Goal: Obtain resource: Download file/media

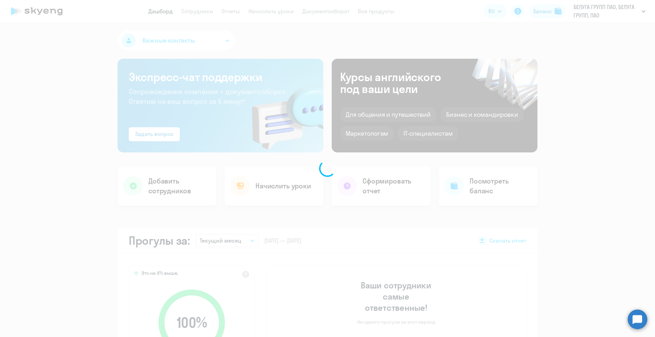
select select "30"
drag, startPoint x: 621, startPoint y: 13, endPoint x: 622, endPoint y: 20, distance: 7.1
click at [621, 13] on div at bounding box center [327, 168] width 655 height 337
click at [613, 80] on div at bounding box center [327, 168] width 655 height 337
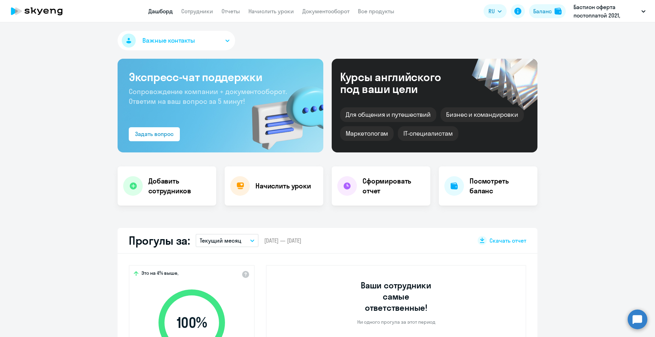
select select "30"
click at [236, 8] on link "Отчеты" at bounding box center [230, 11] width 19 height 7
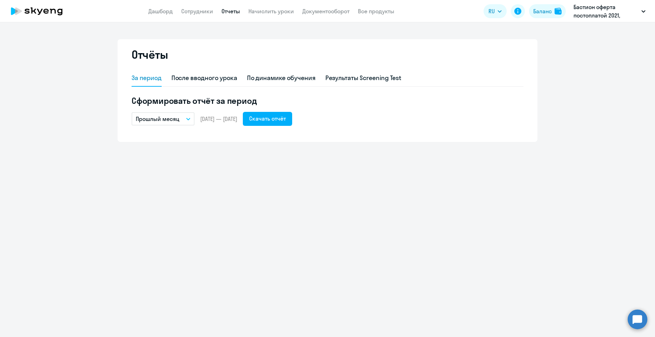
click at [175, 115] on p "Прошлый месяц" at bounding box center [158, 119] width 44 height 8
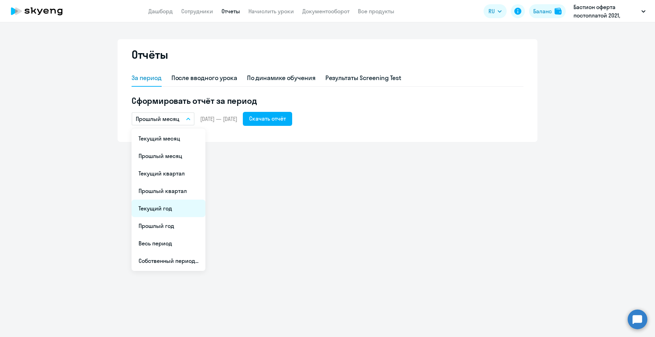
click at [189, 207] on li "Текущий год" at bounding box center [169, 208] width 74 height 17
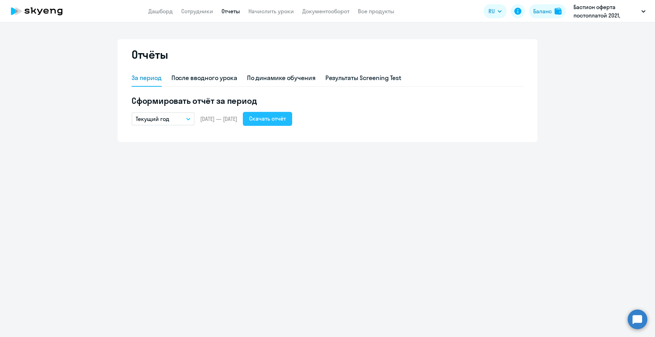
click at [285, 119] on div "Скачать отчёт" at bounding box center [267, 118] width 37 height 8
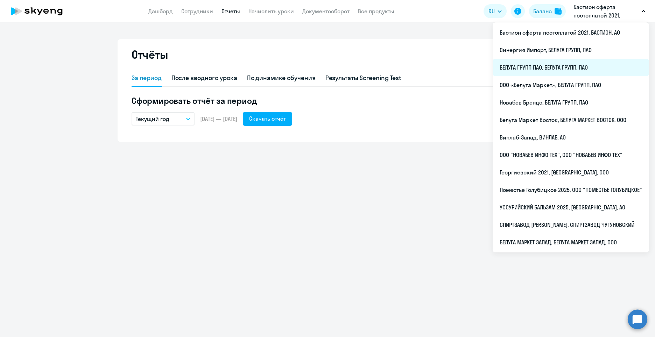
click at [534, 68] on li "БЕЛУГА ГРУПП ПАО, БЕЛУГА ГРУПП, ПАО" at bounding box center [570, 67] width 156 height 17
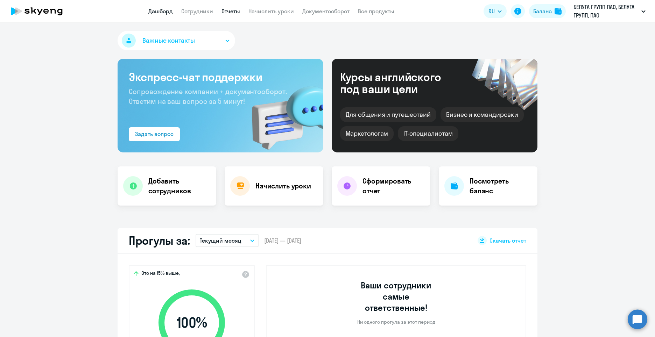
click at [229, 13] on link "Отчеты" at bounding box center [230, 11] width 19 height 7
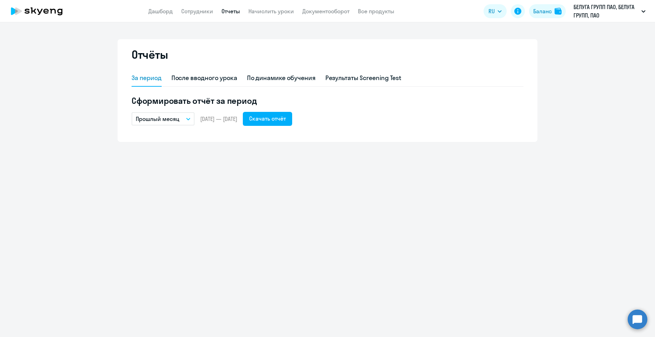
click at [186, 120] on icon "button" at bounding box center [188, 119] width 4 height 2
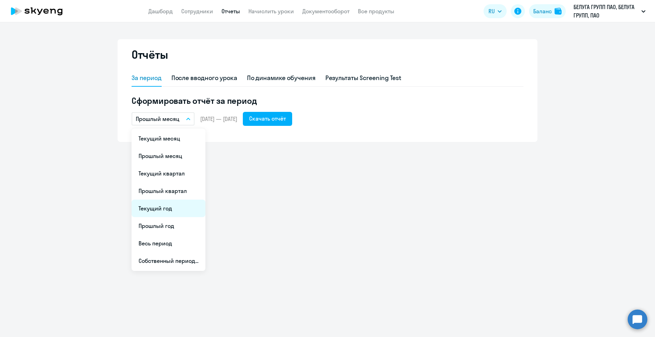
click at [168, 209] on li "Текущий год" at bounding box center [169, 208] width 74 height 17
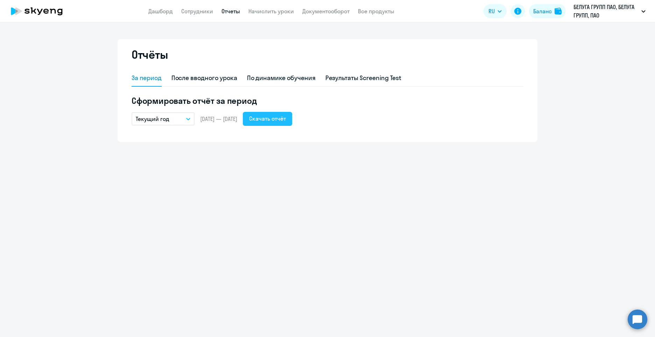
click at [285, 118] on div "Скачать отчёт" at bounding box center [267, 118] width 37 height 8
click at [152, 11] on link "Дашборд" at bounding box center [160, 11] width 24 height 7
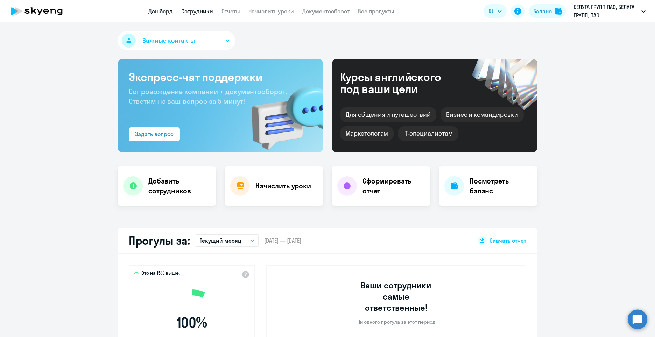
click at [203, 12] on link "Сотрудники" at bounding box center [197, 11] width 32 height 7
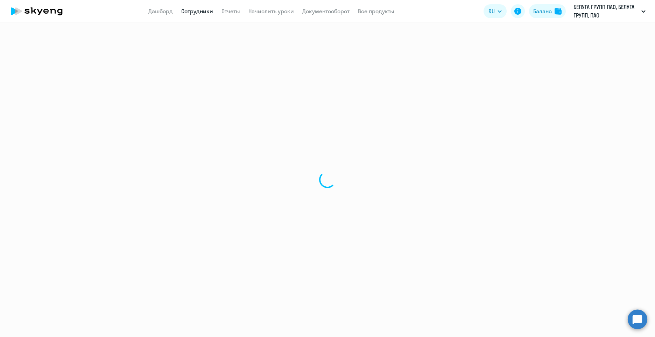
select select "30"
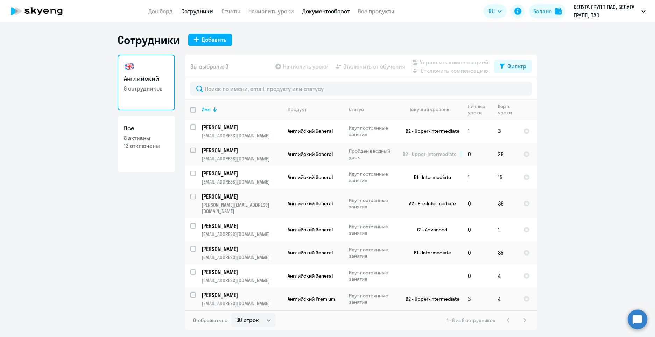
click at [342, 12] on link "Документооборот" at bounding box center [325, 11] width 47 height 7
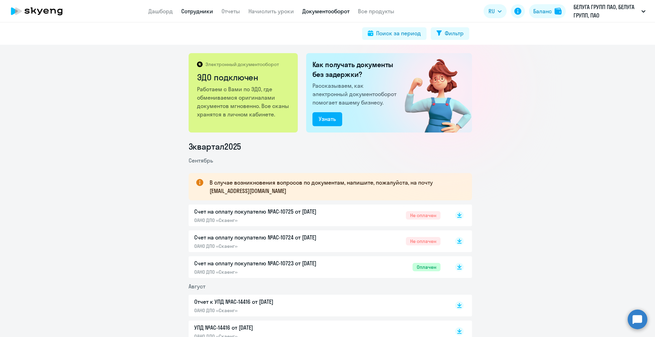
click at [203, 9] on link "Сотрудники" at bounding box center [197, 11] width 32 height 7
select select "30"
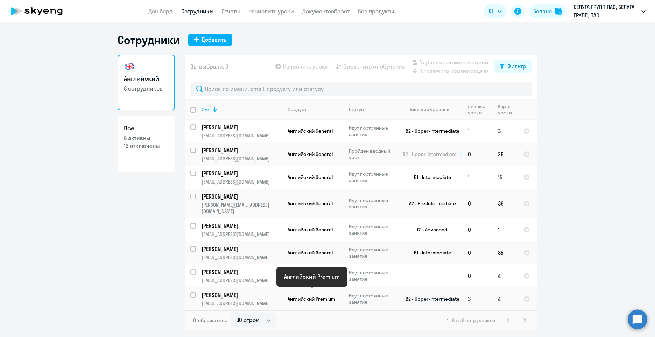
click at [314, 296] on span "Английский Premium" at bounding box center [311, 299] width 48 height 6
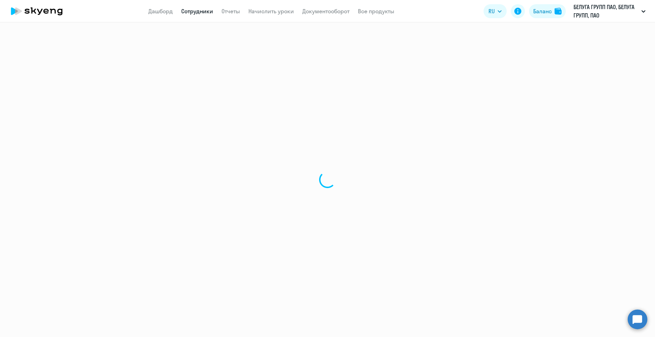
select select "english"
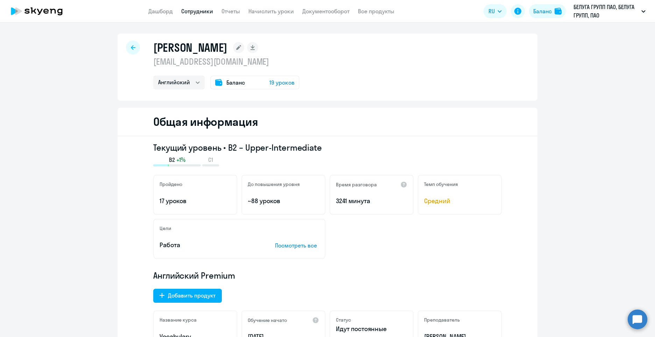
click at [213, 10] on nav "Дашборд Сотрудники Отчеты Начислить уроки Документооборот Все продукты" at bounding box center [271, 11] width 246 height 9
click at [208, 11] on link "Сотрудники" at bounding box center [197, 11] width 32 height 7
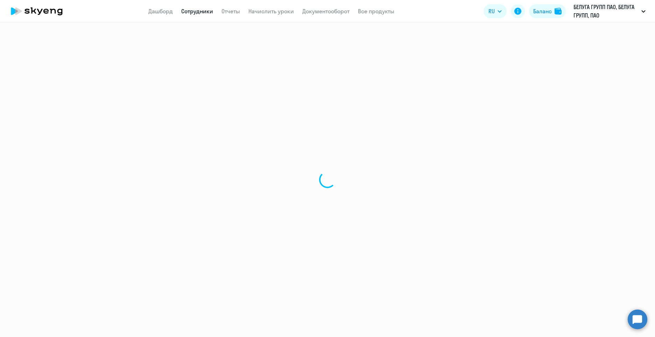
select select "30"
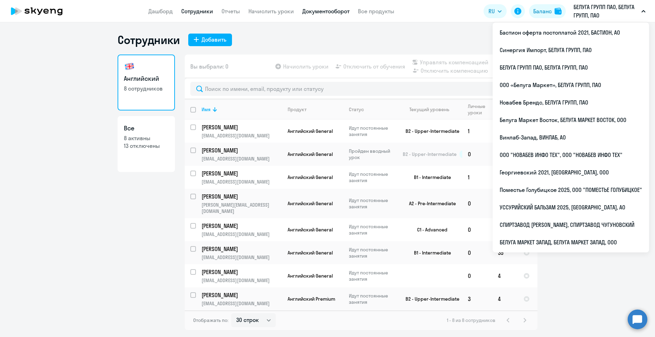
click at [341, 12] on link "Документооборот" at bounding box center [325, 11] width 47 height 7
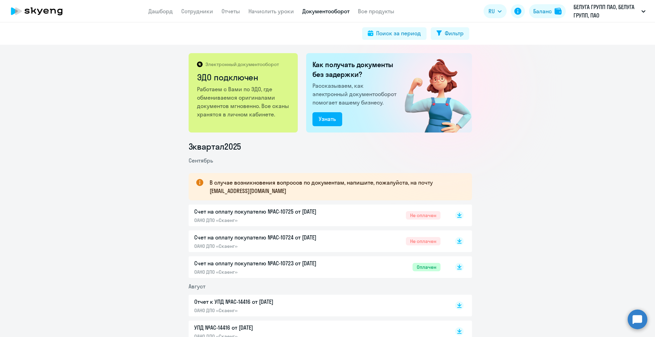
click at [276, 214] on p "Счет на оплату покупателю №AC-10725 от [DATE]" at bounding box center [267, 211] width 147 height 8
